Goal: Task Accomplishment & Management: Complete application form

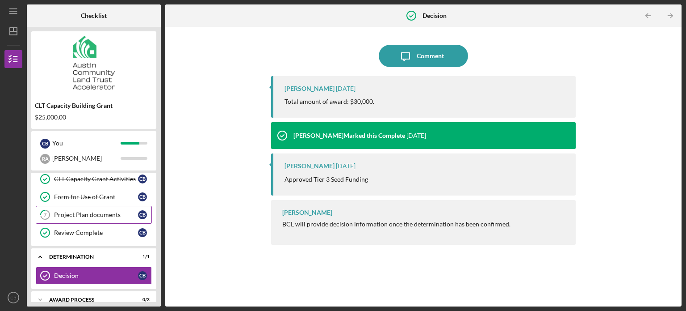
scroll to position [52, 0]
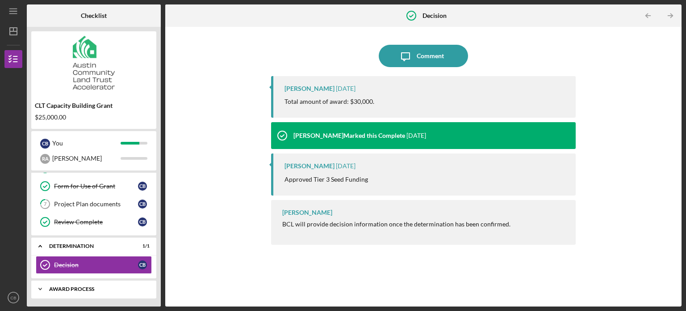
click at [95, 288] on div "Award Process" at bounding box center [97, 288] width 96 height 5
click at [64, 286] on div "Award Process" at bounding box center [97, 288] width 96 height 5
click at [139, 287] on div "Award Process" at bounding box center [97, 288] width 96 height 5
click at [81, 291] on div "Icon/Expander Award Process 0 / 3" at bounding box center [93, 289] width 125 height 18
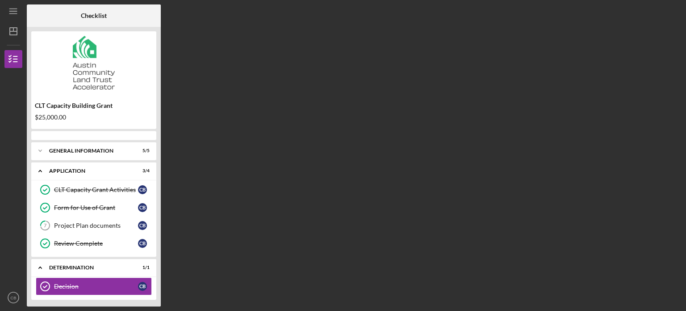
scroll to position [21, 0]
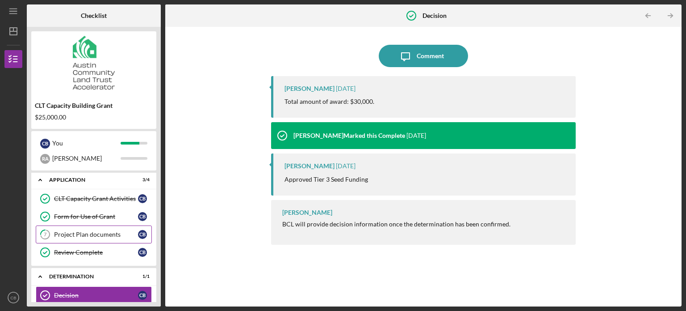
click at [79, 234] on div "Project Plan documents" at bounding box center [96, 234] width 84 height 7
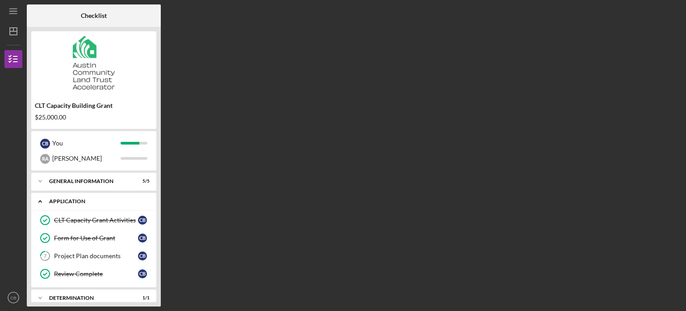
click at [56, 202] on div "Application" at bounding box center [97, 200] width 96 height 5
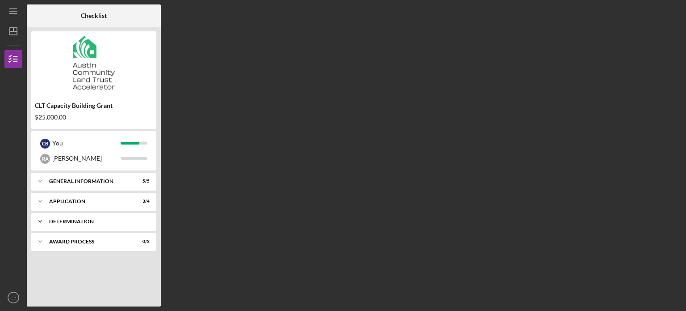
click at [67, 223] on div "Determination" at bounding box center [97, 221] width 96 height 5
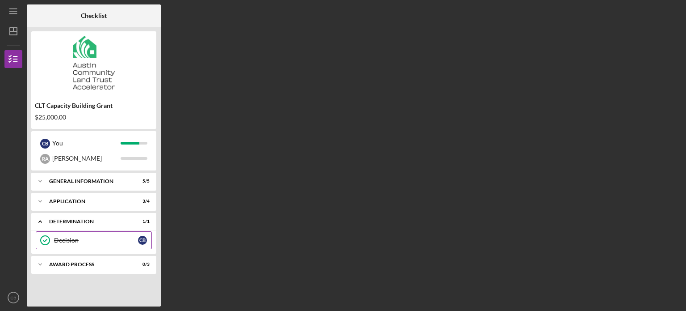
click at [81, 242] on div "Decision" at bounding box center [96, 239] width 84 height 7
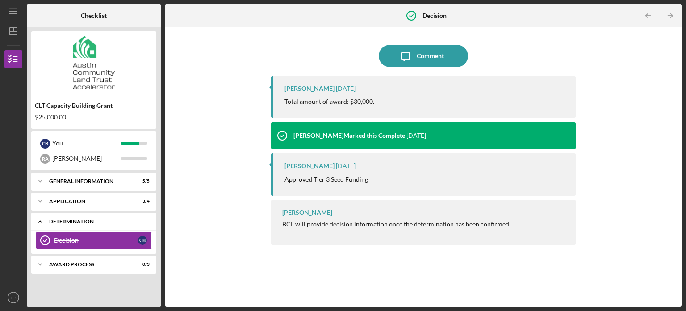
click at [74, 221] on div "Determination" at bounding box center [97, 221] width 96 height 5
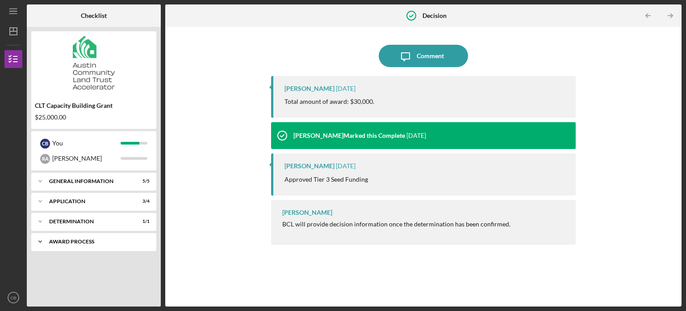
click at [76, 240] on div "Award Process" at bounding box center [97, 241] width 96 height 5
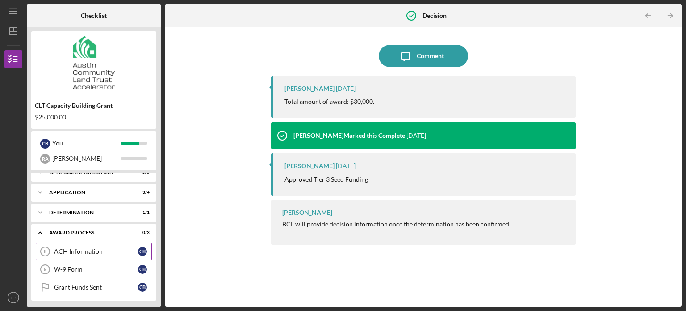
scroll to position [11, 0]
click at [102, 248] on div "ACH Information" at bounding box center [96, 248] width 84 height 7
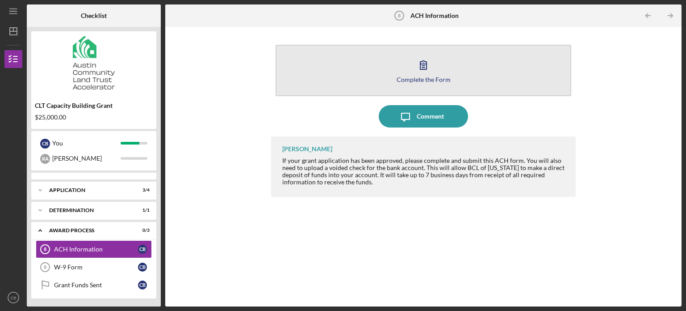
click at [427, 72] on icon "button" at bounding box center [423, 65] width 22 height 22
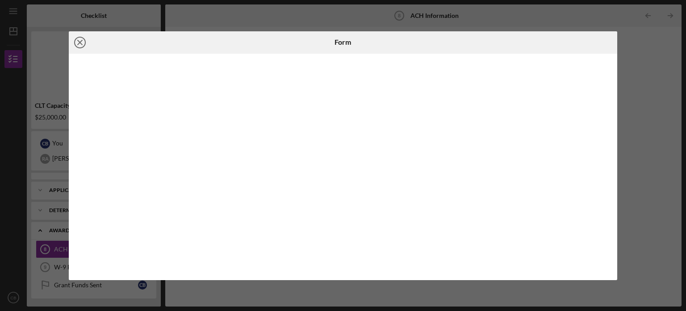
click at [75, 37] on icon "Icon/Close" at bounding box center [80, 42] width 22 height 22
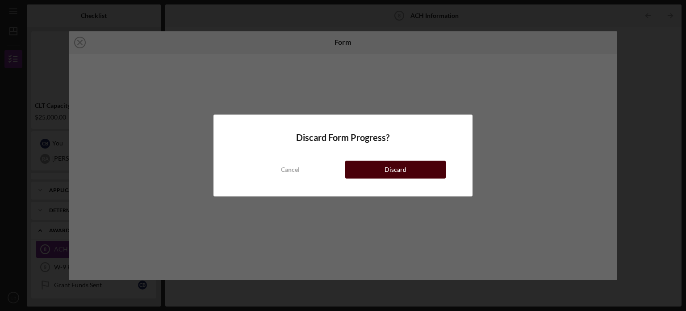
click at [367, 175] on button "Discard" at bounding box center [395, 169] width 101 height 18
